Goal: Transaction & Acquisition: Purchase product/service

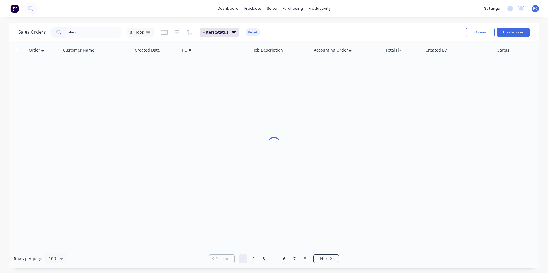
type input "robuk"
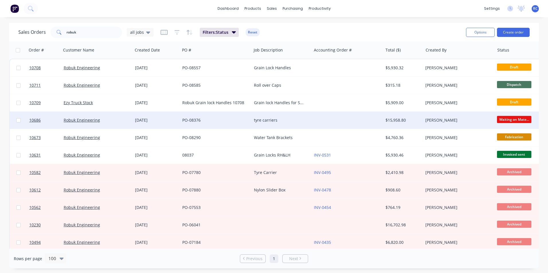
click at [275, 117] on div "tyre carriers" at bounding box center [280, 120] width 53 height 6
click at [82, 122] on link "Robuk Engineering" at bounding box center [82, 119] width 36 height 5
click at [267, 121] on div "tyre carriers" at bounding box center [280, 120] width 53 height 6
click at [37, 119] on span "10686" at bounding box center [34, 120] width 11 height 6
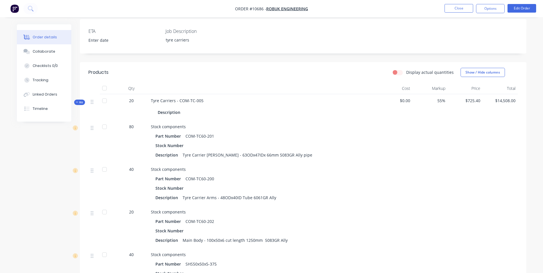
scroll to position [201, 0]
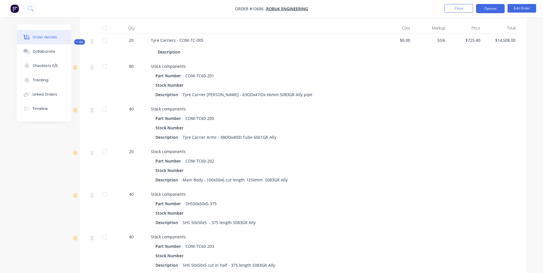
click at [497, 8] on button "Options" at bounding box center [490, 8] width 29 height 9
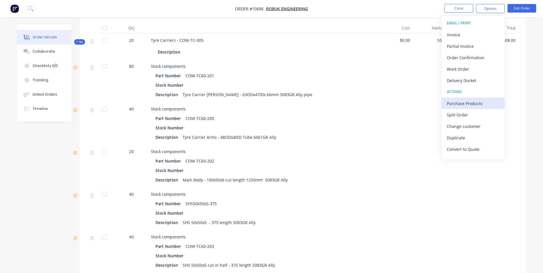
click at [466, 106] on div "Purchase Products" at bounding box center [473, 103] width 53 height 8
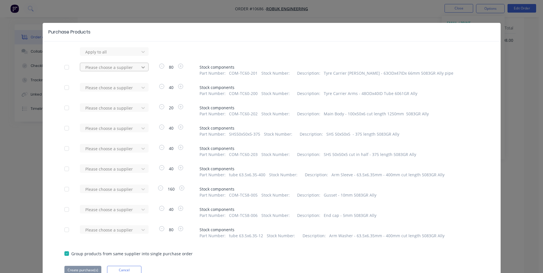
click at [140, 55] on icon at bounding box center [143, 52] width 6 height 6
type input "[PERSON_NAME]"
click at [105, 90] on div "[PERSON_NAME] ENGINEERING PTY. LTD" at bounding box center [114, 91] width 69 height 17
click at [85, 270] on button "Create purchase(s)" at bounding box center [82, 270] width 37 height 9
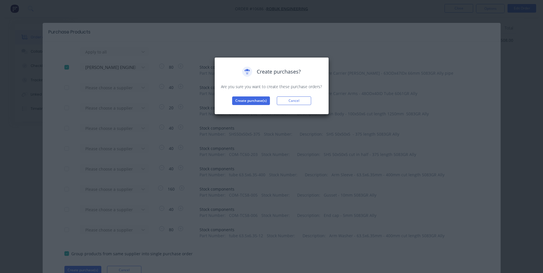
click at [254, 95] on div "Create purchases? Are you sure you want to create these purchase orders? Create…" at bounding box center [272, 86] width 103 height 38
click at [254, 101] on button "Create purchase(s)" at bounding box center [251, 101] width 38 height 9
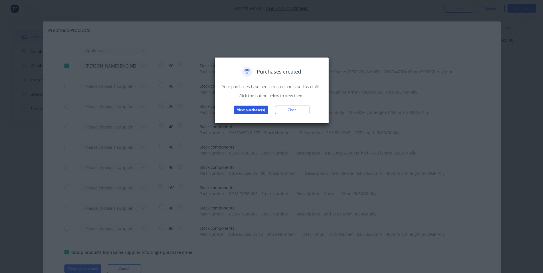
click at [256, 110] on button "View purchase(s)" at bounding box center [251, 110] width 34 height 9
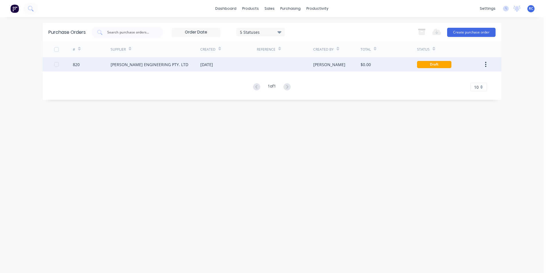
click at [142, 69] on div "[PERSON_NAME] ENGINEERING PTY. LTD" at bounding box center [156, 64] width 90 height 14
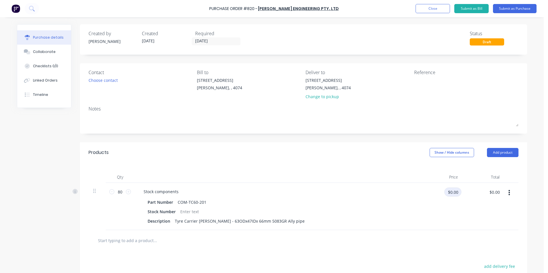
click at [447, 189] on input "$0.00" at bounding box center [452, 192] width 17 height 9
type input "$14.00"
type input "$1,120.00"
click at [118, 194] on input "80" at bounding box center [119, 192] width 11 height 9
type input "7"
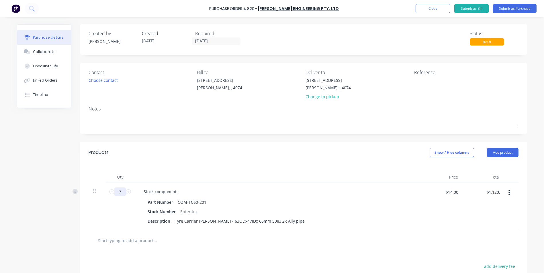
type input "$98.00"
type input "72"
type input "$1,008.00"
type input "72"
click at [124, 210] on div "72 72" at bounding box center [120, 206] width 29 height 47
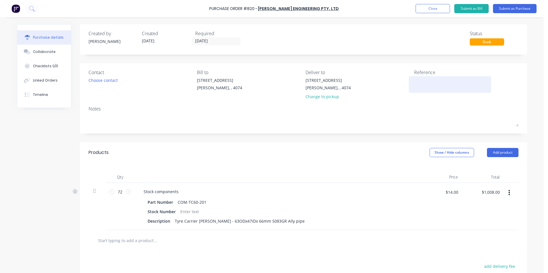
click at [421, 82] on textarea at bounding box center [450, 83] width 72 height 13
type textarea "8249"
type textarea "x"
type textarea "8249"
click at [104, 81] on div "Choose contact" at bounding box center [103, 80] width 29 height 6
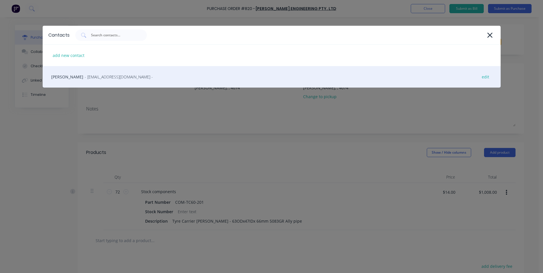
click at [86, 78] on span "- [EMAIL_ADDRESS][DOMAIN_NAME] -" at bounding box center [119, 77] width 68 height 6
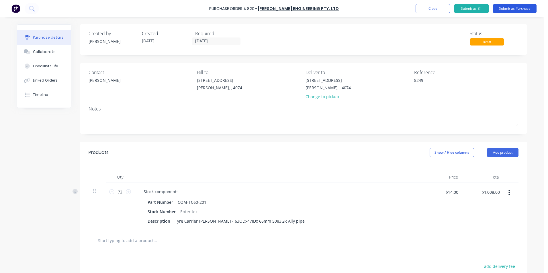
click at [519, 8] on button "Submit as Purchase" at bounding box center [515, 8] width 44 height 9
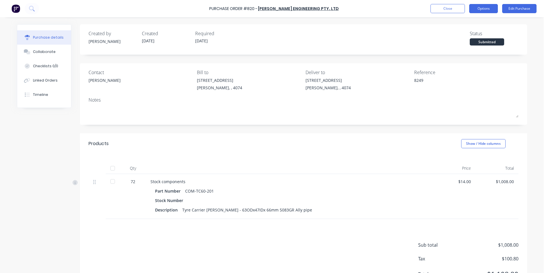
click at [481, 10] on button "Options" at bounding box center [483, 8] width 29 height 9
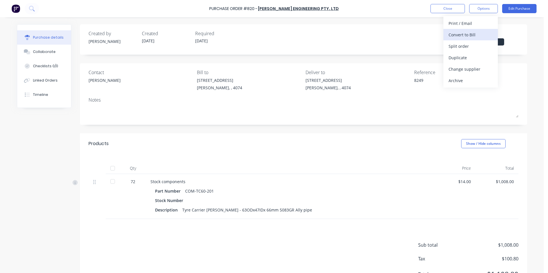
click at [471, 35] on div "Convert to Bill" at bounding box center [470, 35] width 44 height 8
type textarea "x"
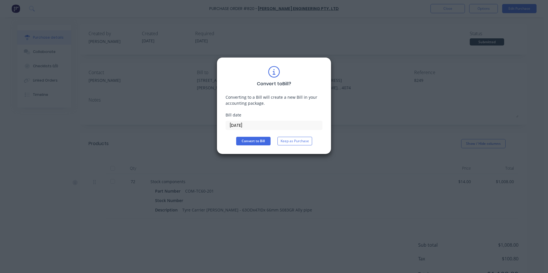
click at [231, 125] on input "[DATE]" at bounding box center [274, 125] width 96 height 9
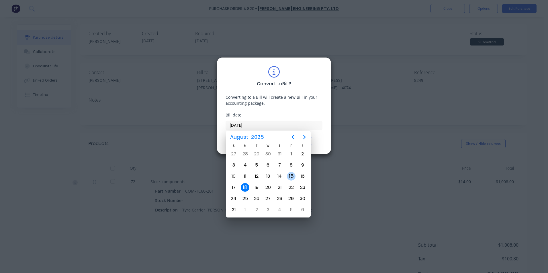
click at [291, 179] on div "15" at bounding box center [291, 176] width 9 height 9
type input "[DATE]"
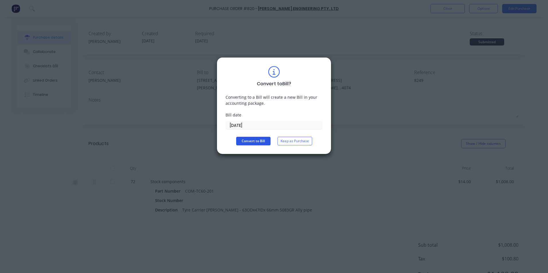
click at [257, 142] on button "Convert to Bill" at bounding box center [253, 141] width 34 height 9
type textarea "x"
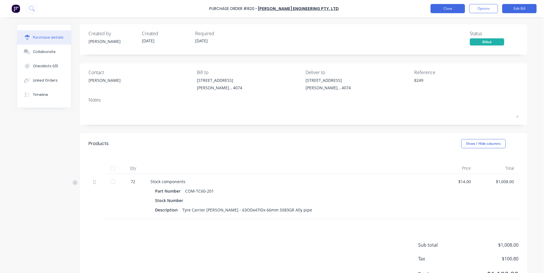
click at [454, 8] on button "Close" at bounding box center [447, 8] width 34 height 9
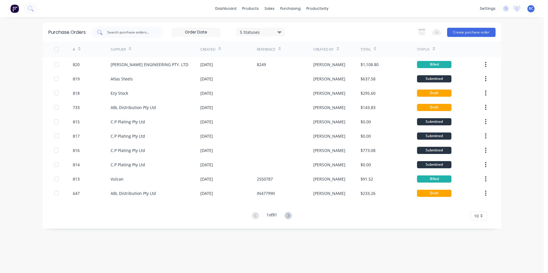
drag, startPoint x: 11, startPoint y: 0, endPoint x: 123, endPoint y: 32, distance: 116.6
click at [123, 32] on input "text" at bounding box center [131, 33] width 48 height 6
type input "action"
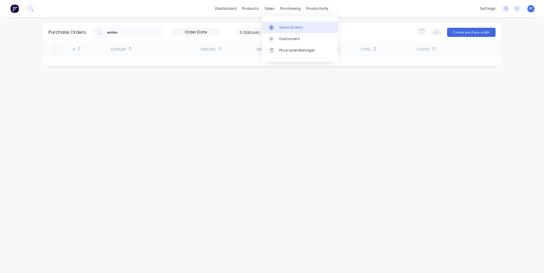
click at [274, 28] on icon at bounding box center [271, 27] width 5 height 5
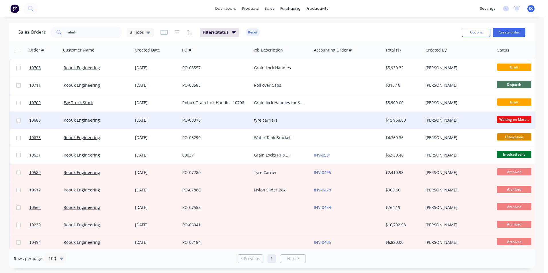
click at [265, 120] on div "tyre carriers" at bounding box center [280, 120] width 53 height 6
click at [40, 120] on span "10686" at bounding box center [34, 120] width 11 height 6
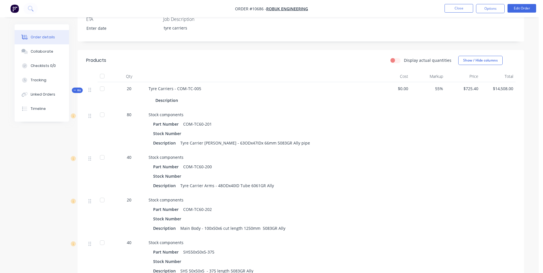
scroll to position [136, 0]
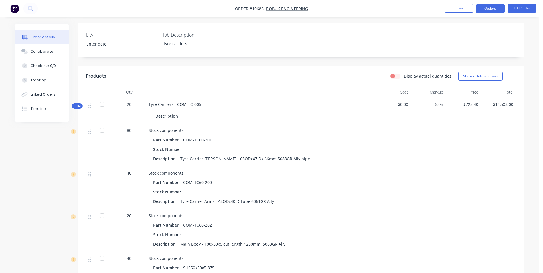
click at [488, 11] on button "Options" at bounding box center [490, 8] width 29 height 9
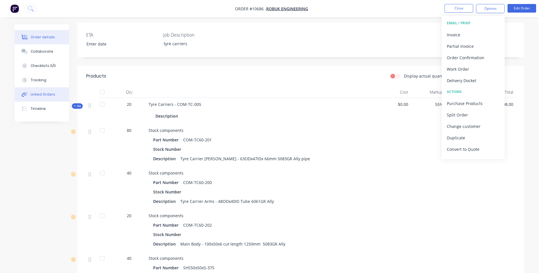
click at [45, 97] on button "Linked Orders" at bounding box center [42, 94] width 54 height 14
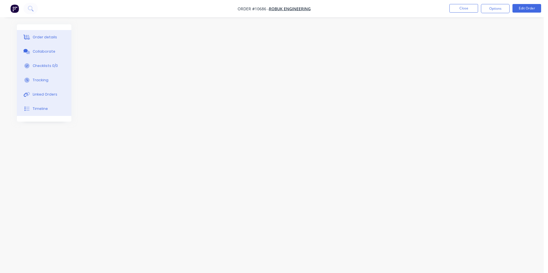
click at [48, 40] on button "Order details" at bounding box center [44, 37] width 54 height 14
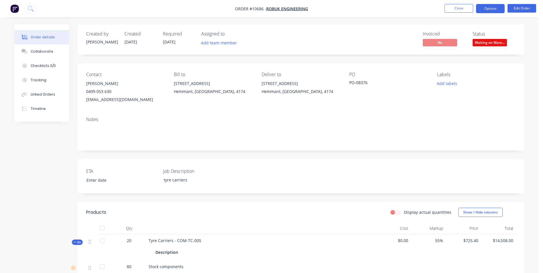
click at [498, 7] on button "Options" at bounding box center [490, 8] width 29 height 9
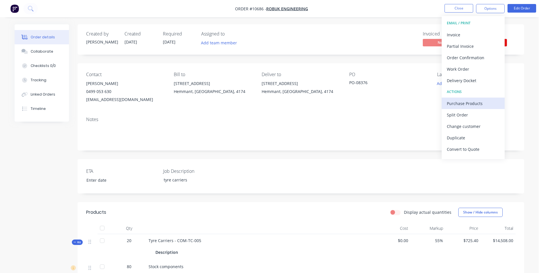
click at [474, 103] on div "Purchase Products" at bounding box center [473, 103] width 53 height 8
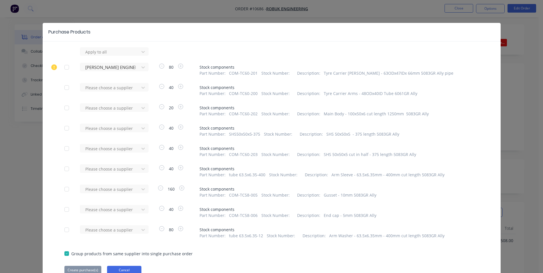
click at [122, 272] on button "Cancel" at bounding box center [124, 270] width 34 height 9
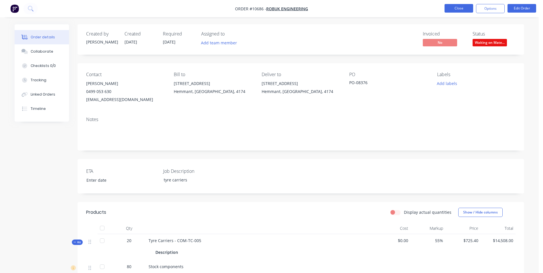
click at [462, 8] on button "Close" at bounding box center [459, 8] width 29 height 9
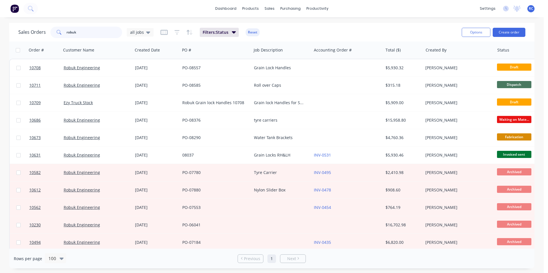
drag, startPoint x: 83, startPoint y: 32, endPoint x: 38, endPoint y: 33, distance: 44.7
click at [38, 33] on div "Sales Orders robuk all jobs" at bounding box center [85, 32] width 135 height 11
type input "ezy"
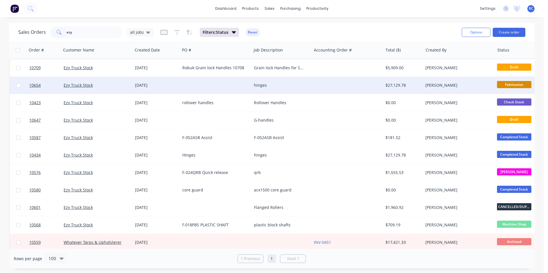
click at [259, 85] on div "hinges" at bounding box center [280, 86] width 53 height 6
click at [63, 82] on link "10654" at bounding box center [46, 85] width 34 height 17
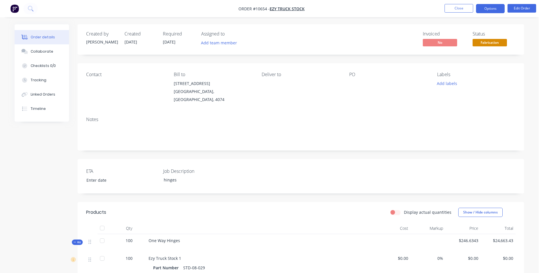
click at [500, 11] on button "Options" at bounding box center [490, 8] width 29 height 9
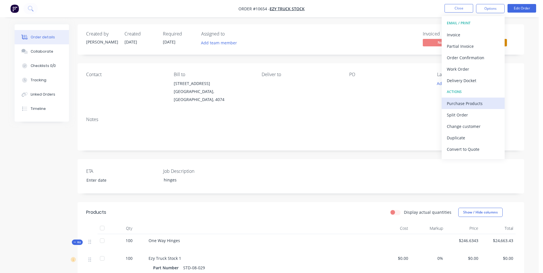
click at [487, 104] on div "Purchase Products" at bounding box center [473, 103] width 53 height 8
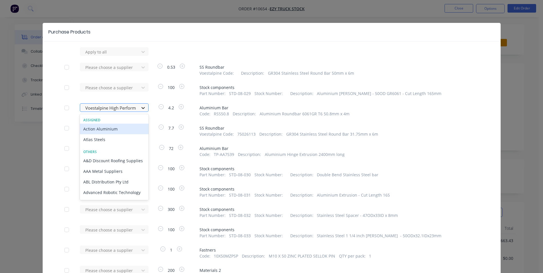
click at [138, 107] on div at bounding box center [143, 107] width 10 height 9
click at [108, 129] on div "Action Aluminium" at bounding box center [114, 129] width 69 height 11
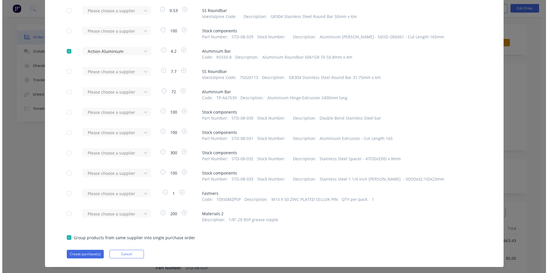
scroll to position [67, 0]
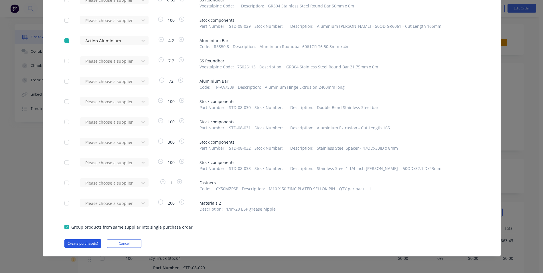
click at [89, 244] on button "Create purchase(s)" at bounding box center [82, 243] width 37 height 9
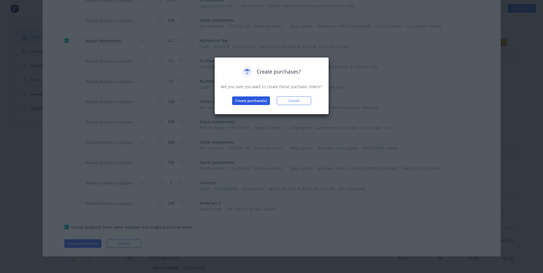
click at [247, 103] on button "Create purchase(s)" at bounding box center [251, 101] width 38 height 9
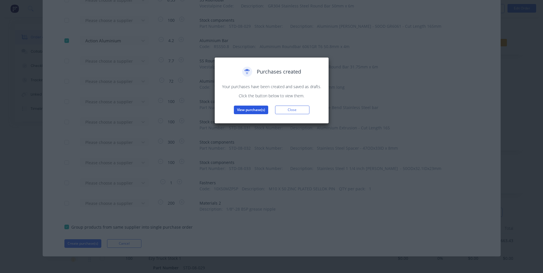
click at [252, 107] on button "View purchase(s)" at bounding box center [251, 110] width 34 height 9
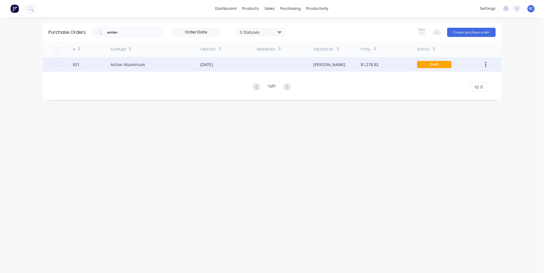
click at [390, 67] on div "$1,278.82" at bounding box center [388, 64] width 56 height 14
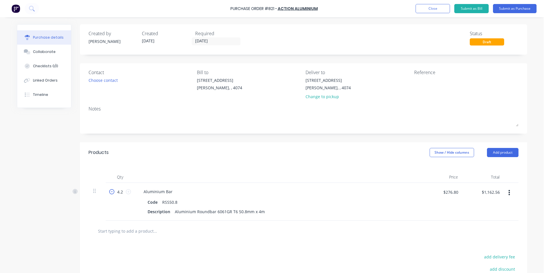
click at [109, 192] on icon at bounding box center [111, 191] width 5 height 5
type input "3.2"
type input "$885.76"
click at [122, 193] on input "3.2" at bounding box center [119, 192] width 11 height 9
type input "3"
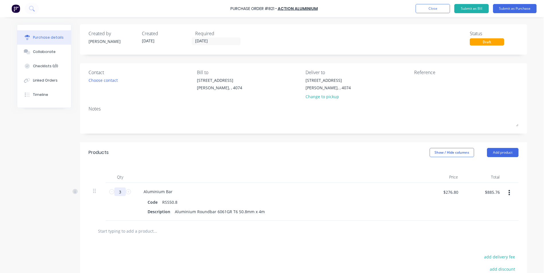
type input "$830.40"
type input "3"
click at [411, 218] on div "Aluminium Bar Code RSS50.8 Description Aluminium Roundbar 6061GR T6 50.8mm x 4m" at bounding box center [277, 202] width 286 height 38
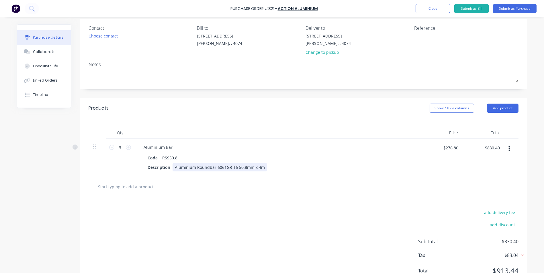
scroll to position [57, 0]
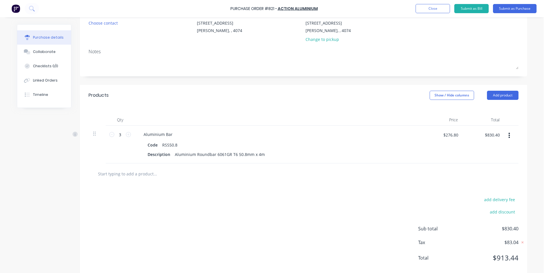
click at [288, 180] on div at bounding box center [304, 174] width 430 height 21
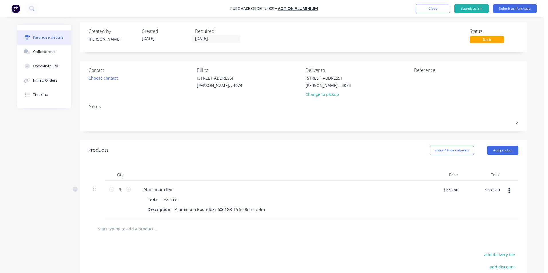
scroll to position [0, 0]
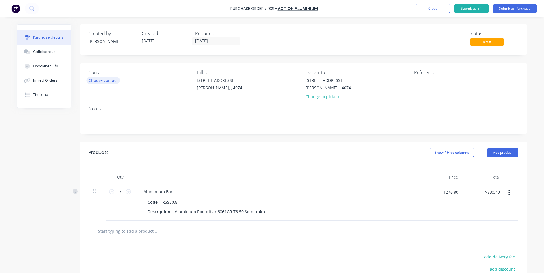
click at [91, 83] on div "Choose contact" at bounding box center [103, 80] width 29 height 6
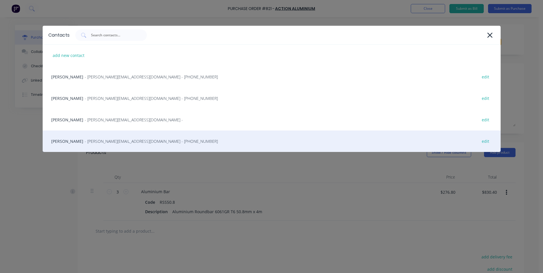
click at [85, 140] on span "- [PERSON_NAME][EMAIL_ADDRESS][DOMAIN_NAME] - [PHONE_NUMBER]" at bounding box center [151, 141] width 133 height 6
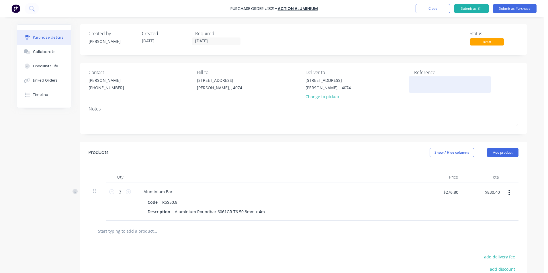
click at [419, 82] on textarea at bounding box center [450, 83] width 72 height 13
type textarea "75218284"
type textarea "x"
type textarea "75218284"
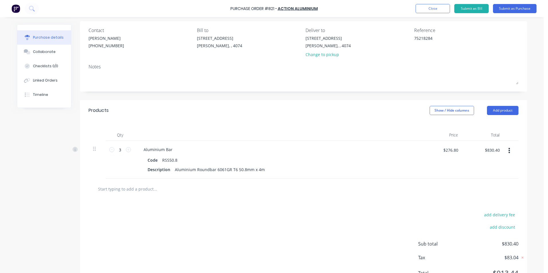
scroll to position [68, 0]
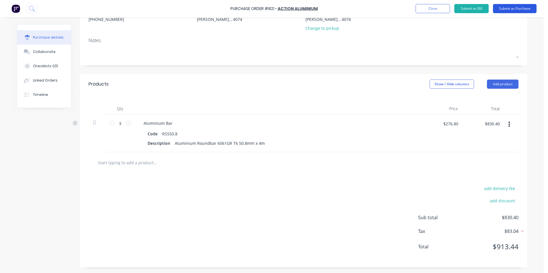
click at [511, 10] on button "Submit as Purchase" at bounding box center [515, 8] width 44 height 9
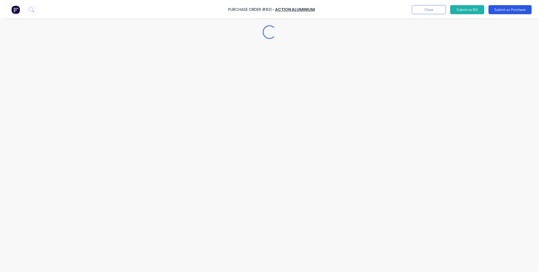
scroll to position [0, 0]
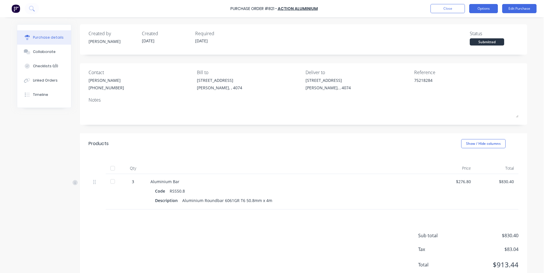
click at [486, 10] on button "Options" at bounding box center [483, 8] width 29 height 9
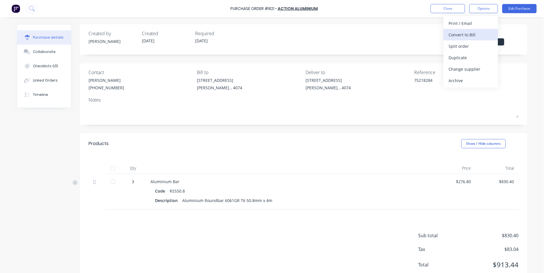
click at [464, 33] on div "Convert to Bill" at bounding box center [470, 35] width 44 height 8
type textarea "x"
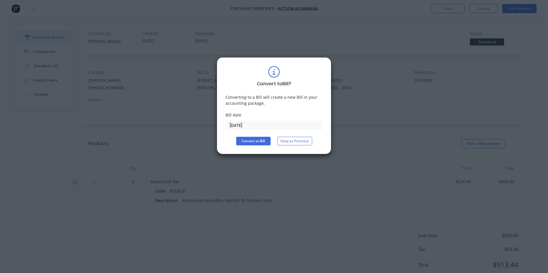
click at [231, 125] on input "[DATE]" at bounding box center [274, 125] width 96 height 9
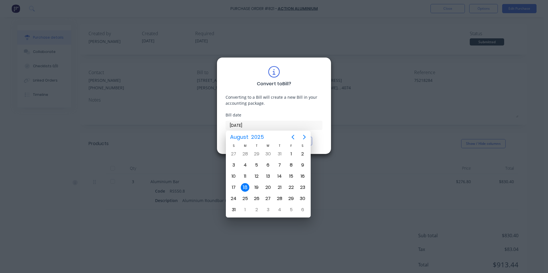
click at [232, 125] on input "[DATE]" at bounding box center [274, 125] width 96 height 9
type input "[DATE]"
click at [291, 179] on div "15" at bounding box center [291, 176] width 9 height 9
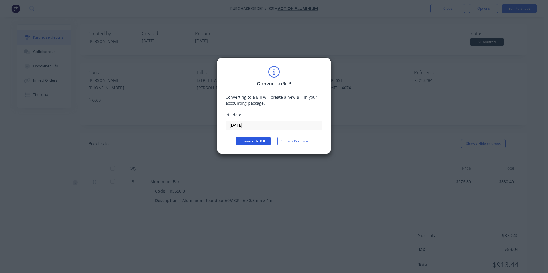
click at [258, 144] on button "Convert to Bill" at bounding box center [253, 141] width 34 height 9
type textarea "x"
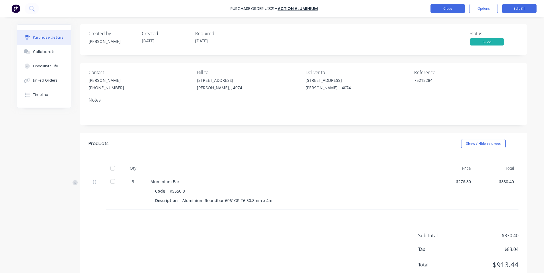
click at [448, 9] on button "Close" at bounding box center [447, 8] width 34 height 9
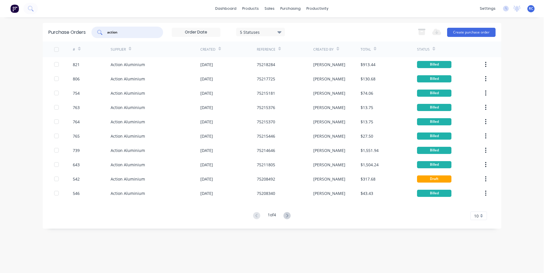
click at [127, 32] on input "action" at bounding box center [131, 33] width 48 height 6
click at [272, 8] on div "sales" at bounding box center [270, 8] width 16 height 9
click at [277, 23] on link "Sales Orders" at bounding box center [300, 26] width 76 height 11
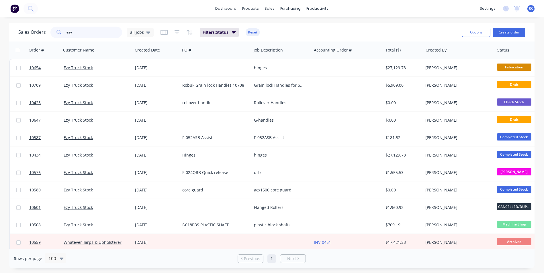
drag, startPoint x: 78, startPoint y: 33, endPoint x: 45, endPoint y: 33, distance: 33.2
click at [46, 33] on div "Sales Orders ezy all jobs" at bounding box center [85, 32] width 135 height 11
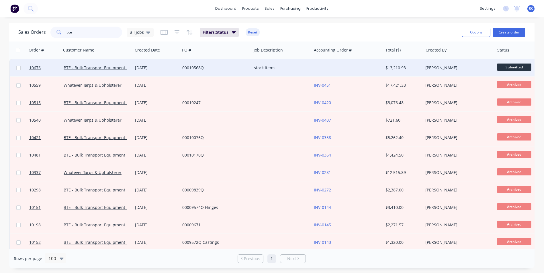
type input "bte"
click at [207, 72] on div "00010568Q" at bounding box center [215, 67] width 71 height 17
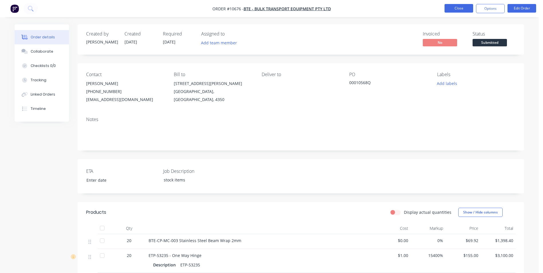
click at [453, 9] on button "Close" at bounding box center [459, 8] width 29 height 9
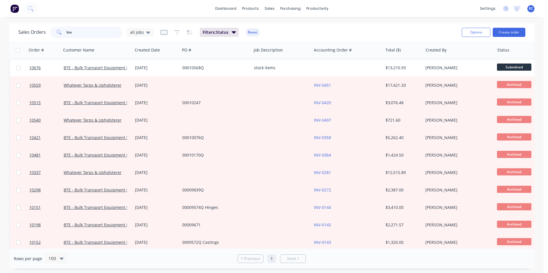
drag, startPoint x: 75, startPoint y: 34, endPoint x: 41, endPoint y: 33, distance: 34.4
click at [41, 33] on div "Sales Orders bte all jobs" at bounding box center [85, 32] width 135 height 11
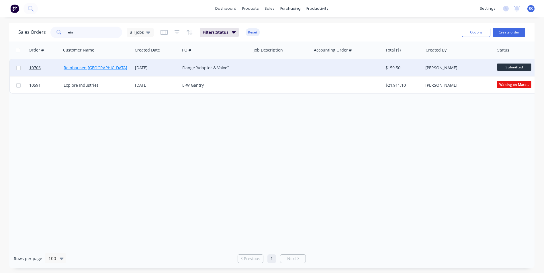
type input "rein"
click at [90, 66] on link "Reinhausen [GEOGRAPHIC_DATA]" at bounding box center [96, 67] width 64 height 5
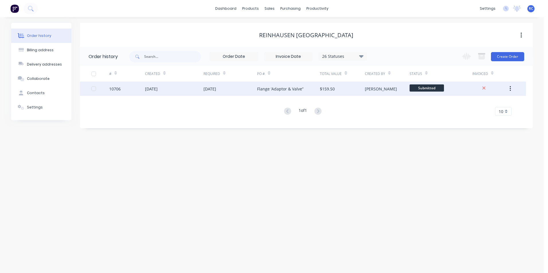
click at [270, 85] on div "Flange ‘Adaptor & Valve”" at bounding box center [288, 89] width 63 height 14
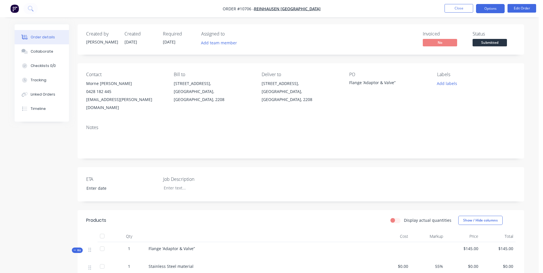
click at [494, 8] on button "Options" at bounding box center [490, 8] width 29 height 9
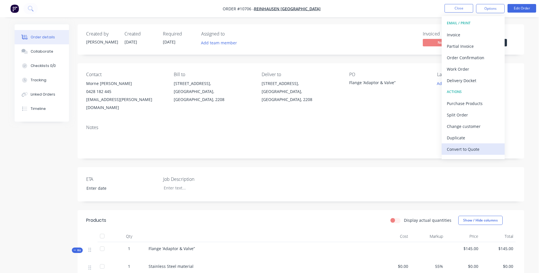
click at [468, 152] on div "Convert to Quote" at bounding box center [473, 149] width 53 height 8
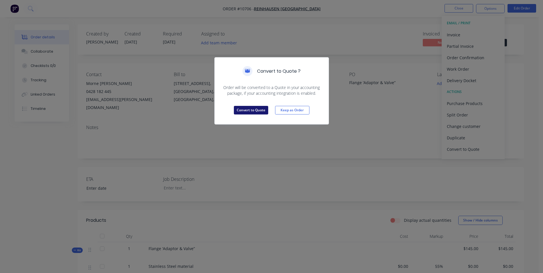
click at [257, 112] on button "Convert to Quote" at bounding box center [251, 110] width 34 height 9
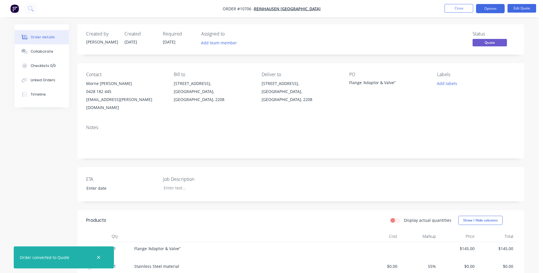
click at [442, 8] on ul "Close Options Edit Quote" at bounding box center [490, 8] width 105 height 9
click at [457, 10] on button "Close" at bounding box center [459, 8] width 29 height 9
